Goal: Find specific page/section: Find specific page/section

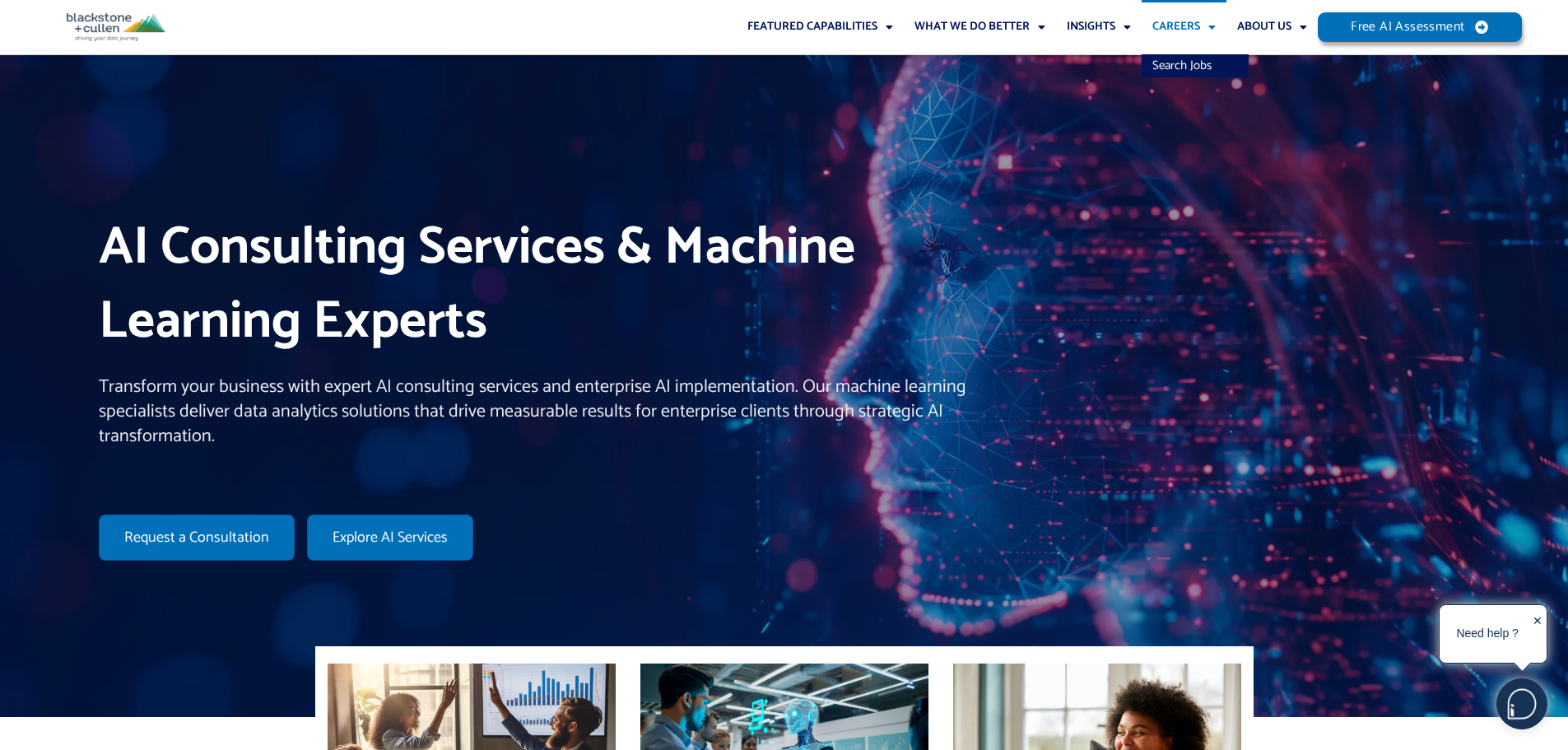
click at [1210, 24] on span "Menu" at bounding box center [1207, 27] width 15 height 28
click at [1210, 26] on span "Menu" at bounding box center [1207, 27] width 15 height 28
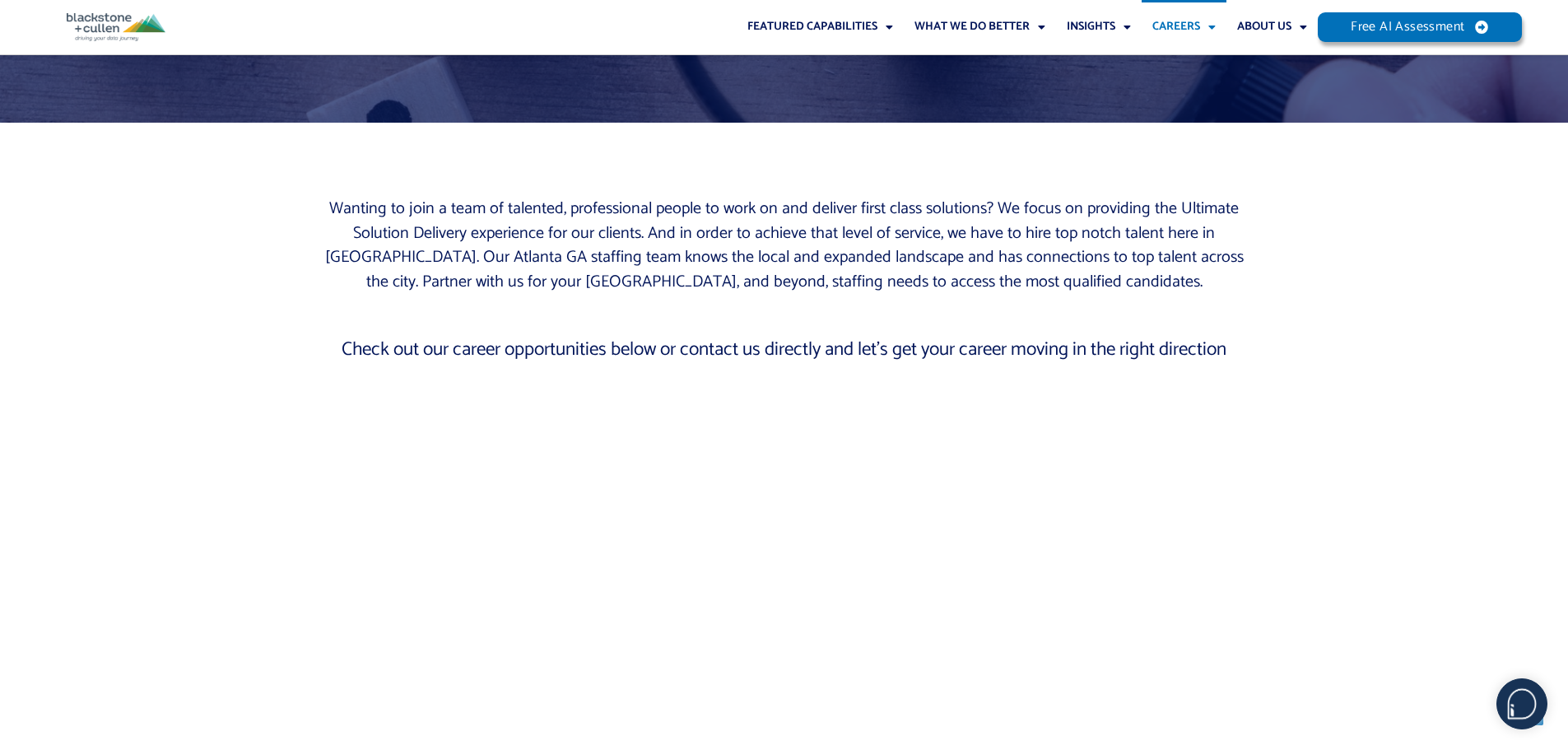
scroll to position [576, 0]
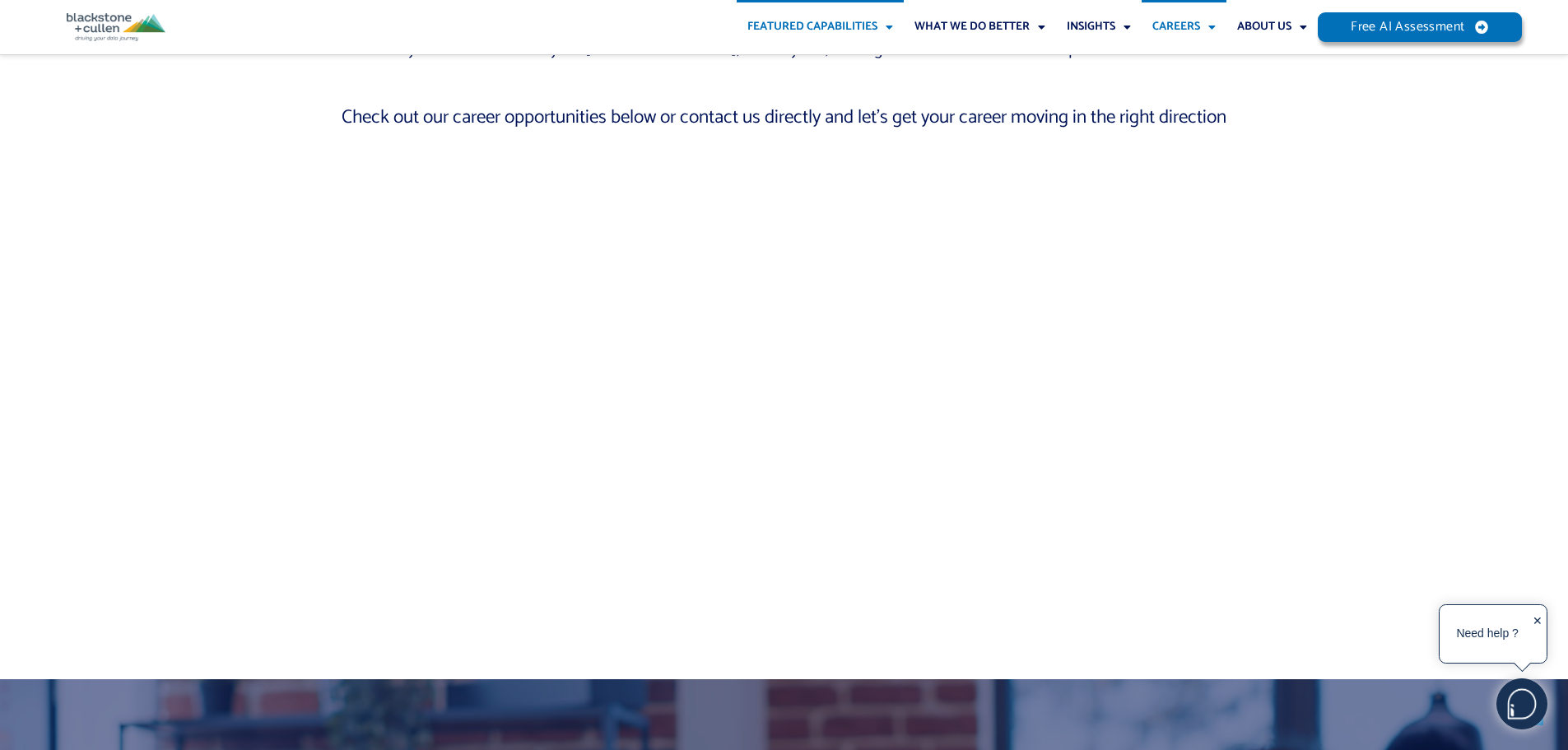
click at [758, 20] on link "Featured Capabilities" at bounding box center [820, 27] width 167 height 54
